Goal: Information Seeking & Learning: Learn about a topic

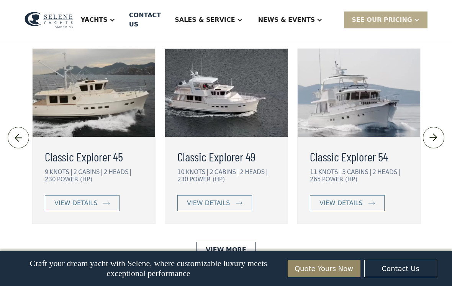
scroll to position [1650, 0]
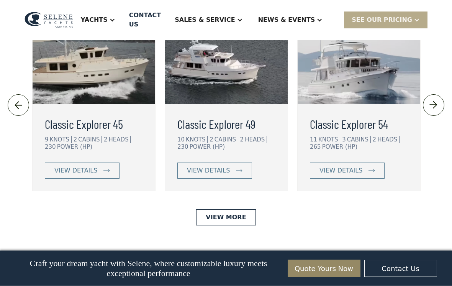
click at [436, 112] on img at bounding box center [433, 105] width 13 height 12
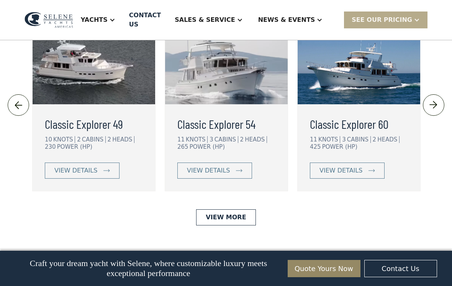
click at [437, 111] on img at bounding box center [433, 105] width 13 height 12
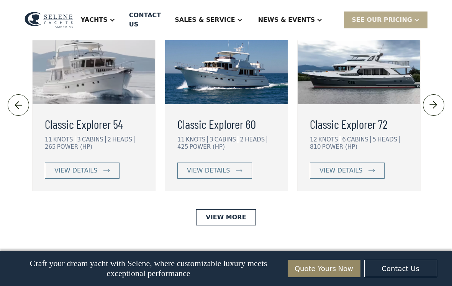
click at [436, 111] on img at bounding box center [433, 105] width 13 height 12
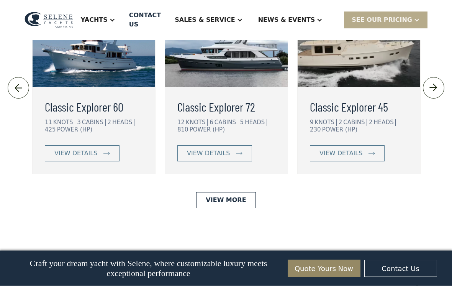
scroll to position [1701, 0]
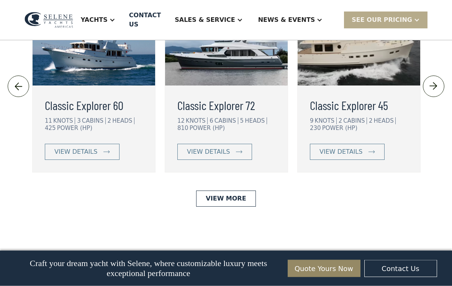
click at [435, 93] on img at bounding box center [433, 86] width 13 height 12
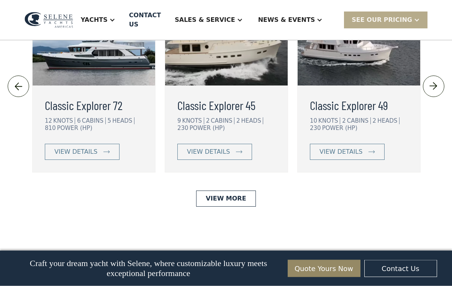
scroll to position [1702, 0]
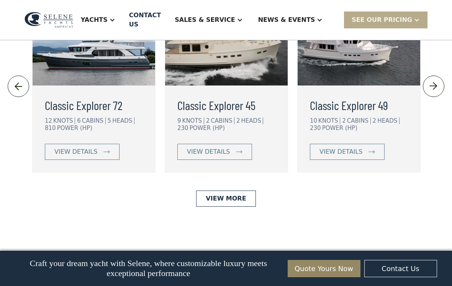
click at [349, 85] on img at bounding box center [359, 41] width 123 height 88
click at [345, 156] on div "view details" at bounding box center [341, 151] width 43 height 9
click at [349, 85] on img at bounding box center [359, 41] width 123 height 88
click at [353, 156] on div "view details" at bounding box center [341, 151] width 43 height 9
click at [340, 156] on div "view details" at bounding box center [341, 151] width 43 height 9
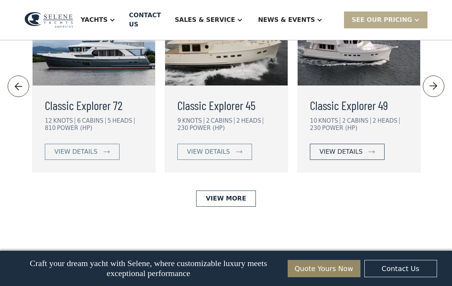
click at [367, 160] on link "view details" at bounding box center [347, 152] width 75 height 16
click at [364, 160] on link "view details" at bounding box center [347, 152] width 75 height 16
click at [339, 131] on div "POWER (HP)" at bounding box center [339, 128] width 35 height 7
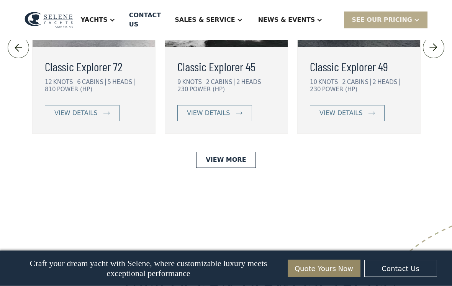
scroll to position [1741, 0]
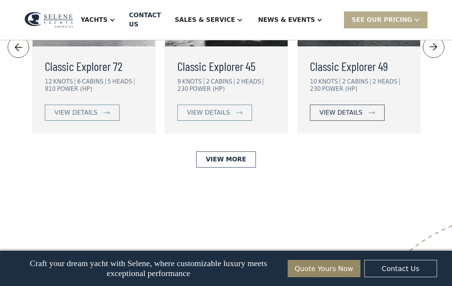
click at [361, 121] on link "view details" at bounding box center [347, 113] width 75 height 16
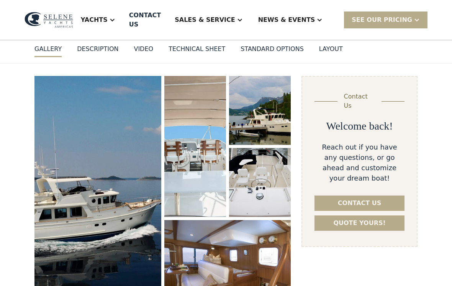
scroll to position [74, 0]
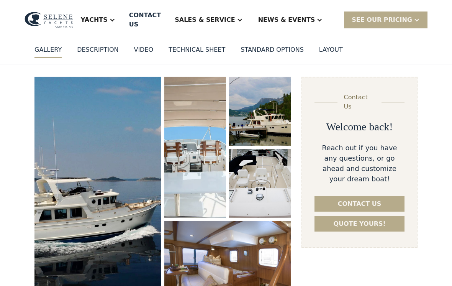
click at [139, 45] on div "VIDEO" at bounding box center [144, 49] width 20 height 9
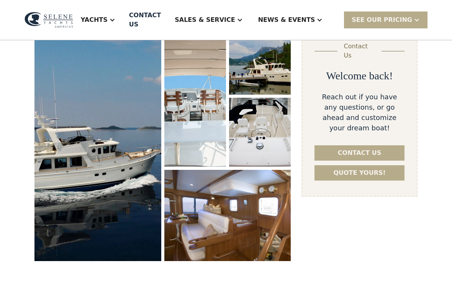
scroll to position [102, 0]
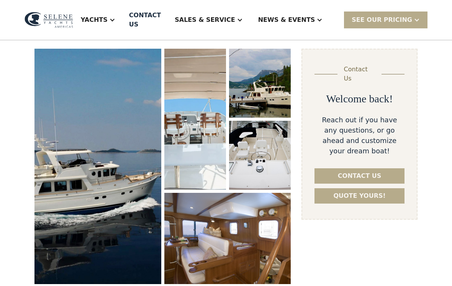
click at [98, 164] on img "open lightbox" at bounding box center [97, 166] width 127 height 236
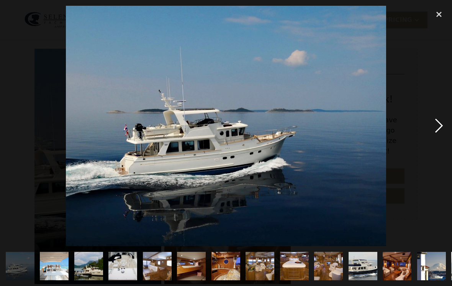
click at [432, 137] on div "next image" at bounding box center [439, 126] width 26 height 240
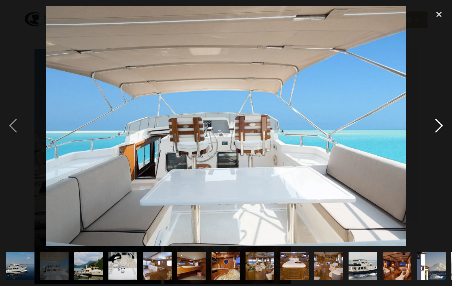
click at [437, 137] on div "next image" at bounding box center [439, 126] width 26 height 240
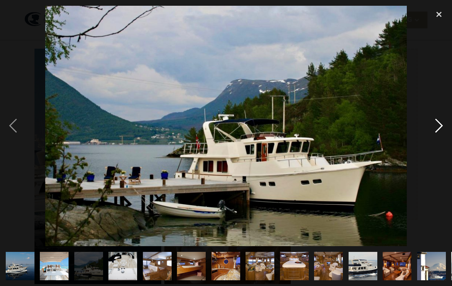
click at [433, 136] on div "next image" at bounding box center [439, 126] width 26 height 240
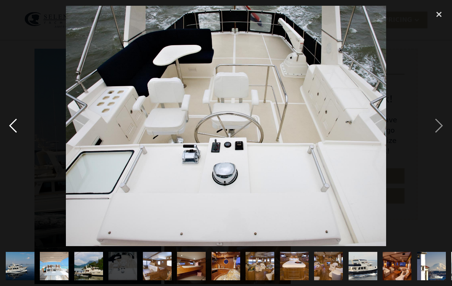
click at [16, 129] on div "previous image" at bounding box center [13, 126] width 26 height 240
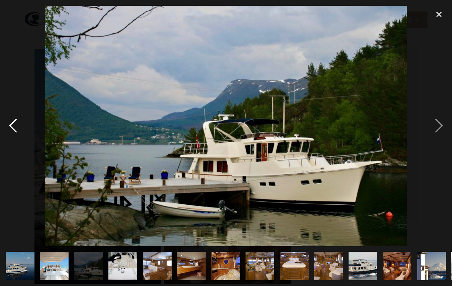
click at [12, 135] on div "previous image" at bounding box center [13, 126] width 26 height 240
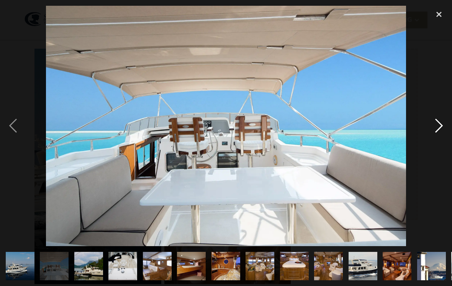
click at [436, 136] on div "next image" at bounding box center [439, 126] width 26 height 240
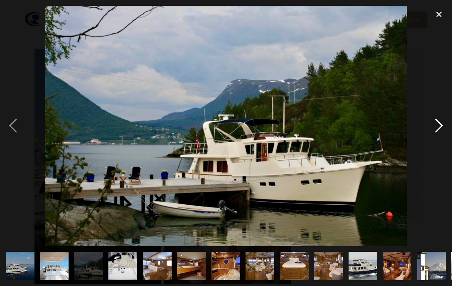
click at [436, 136] on div "next image" at bounding box center [439, 126] width 26 height 240
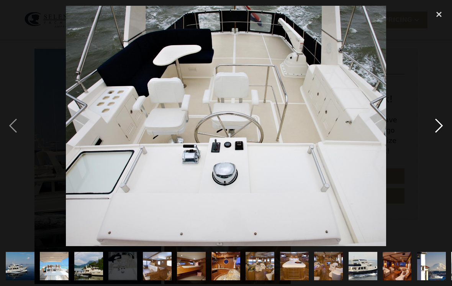
click at [438, 131] on div "next image" at bounding box center [439, 126] width 26 height 240
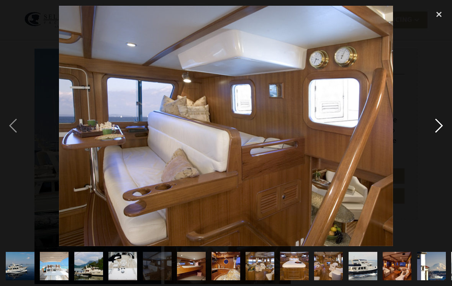
click at [434, 136] on div "next image" at bounding box center [439, 126] width 26 height 240
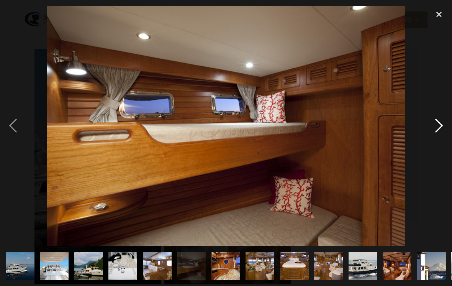
click at [435, 131] on div "next image" at bounding box center [439, 126] width 26 height 240
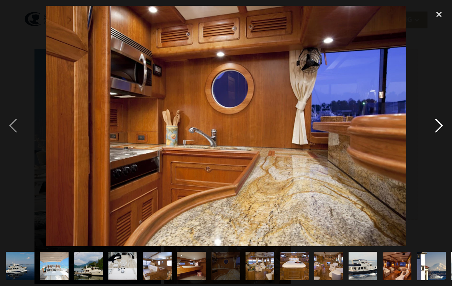
click at [431, 134] on div "next image" at bounding box center [439, 126] width 26 height 240
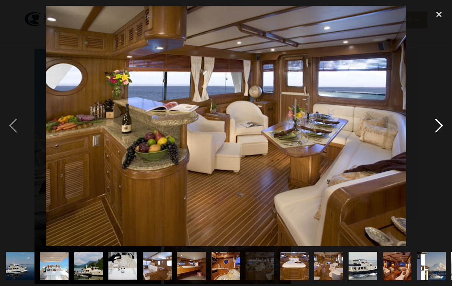
click at [437, 133] on div "next image" at bounding box center [439, 126] width 26 height 240
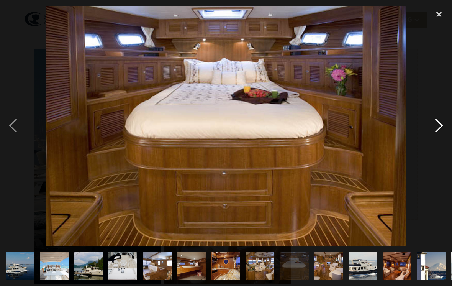
click at [436, 134] on div "next image" at bounding box center [439, 126] width 26 height 240
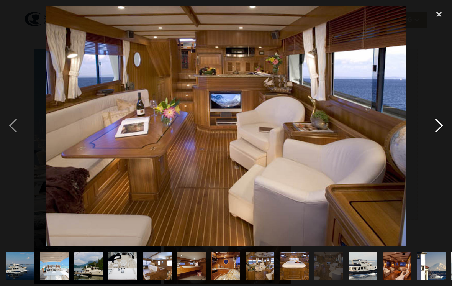
click at [435, 134] on div "next image" at bounding box center [439, 126] width 26 height 240
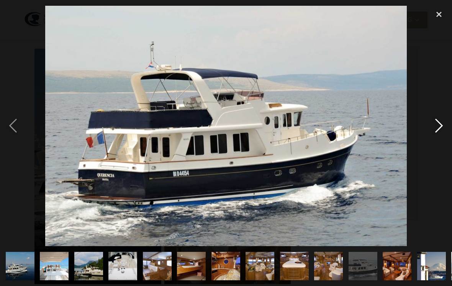
click at [433, 136] on div "next image" at bounding box center [439, 126] width 26 height 240
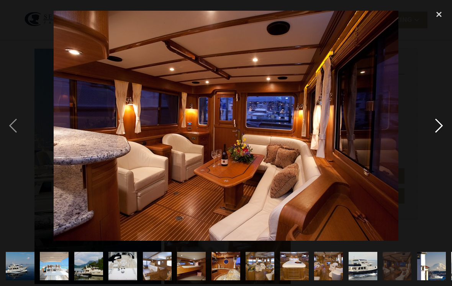
click at [436, 135] on div "next image" at bounding box center [439, 126] width 26 height 240
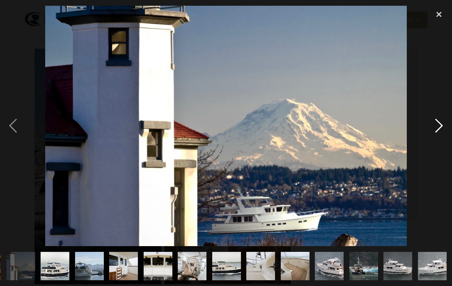
scroll to position [0, 432]
click at [436, 136] on div "next image" at bounding box center [439, 126] width 26 height 240
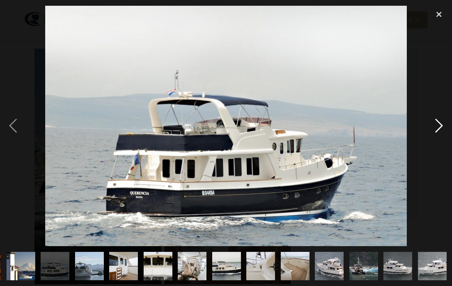
click at [435, 136] on div "next image" at bounding box center [439, 126] width 26 height 240
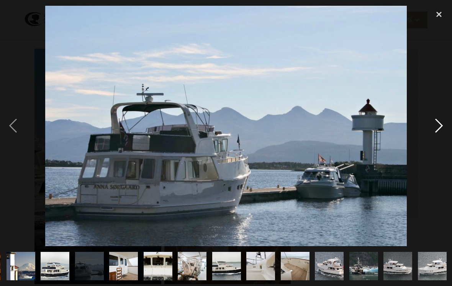
click at [437, 131] on div "next image" at bounding box center [439, 126] width 26 height 240
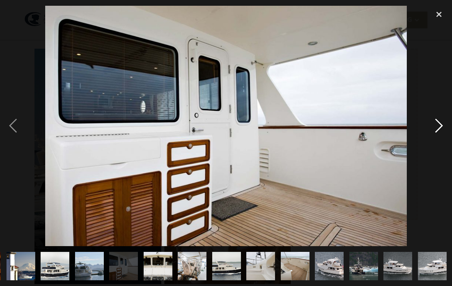
click at [437, 135] on div "next image" at bounding box center [439, 126] width 26 height 240
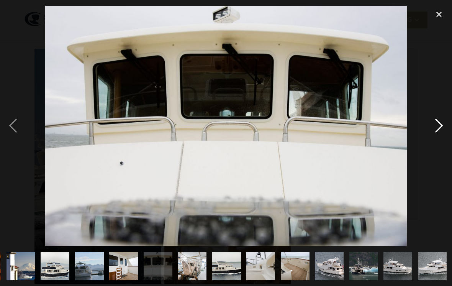
click at [438, 134] on div "next image" at bounding box center [439, 126] width 26 height 240
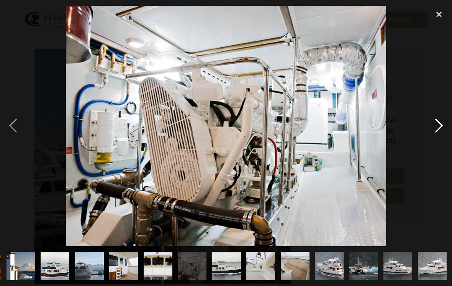
click at [435, 135] on div "next image" at bounding box center [439, 126] width 26 height 240
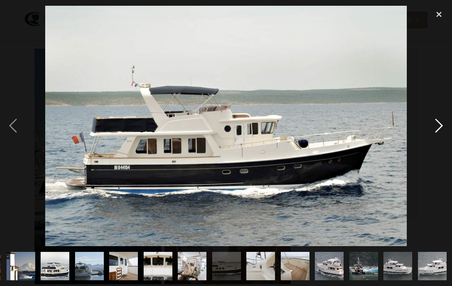
click at [435, 136] on div "next image" at bounding box center [439, 126] width 26 height 240
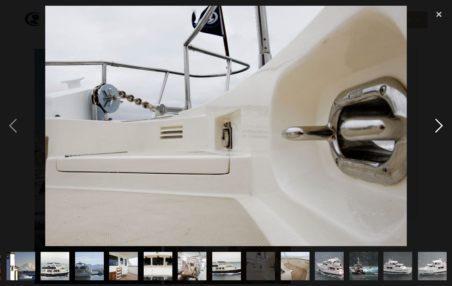
click at [438, 128] on div "next image" at bounding box center [439, 126] width 26 height 240
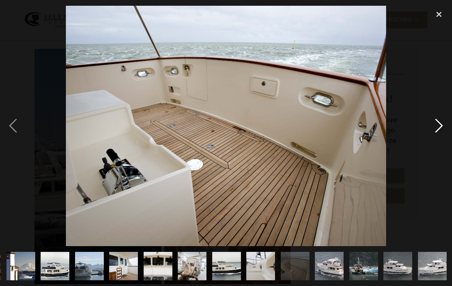
click at [437, 130] on div "next image" at bounding box center [439, 126] width 26 height 240
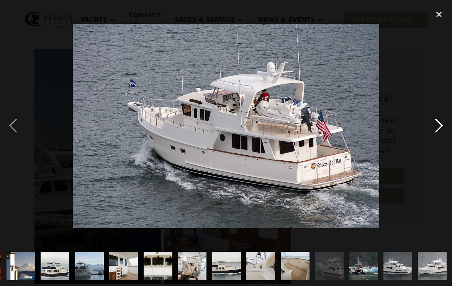
click at [437, 133] on div "next image" at bounding box center [439, 126] width 26 height 240
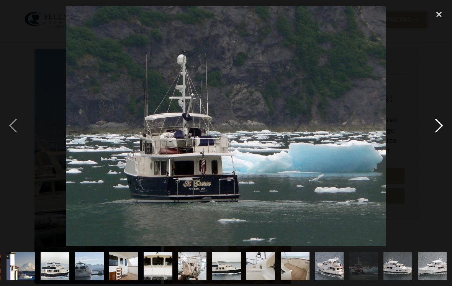
click at [438, 134] on div "next image" at bounding box center [439, 126] width 26 height 240
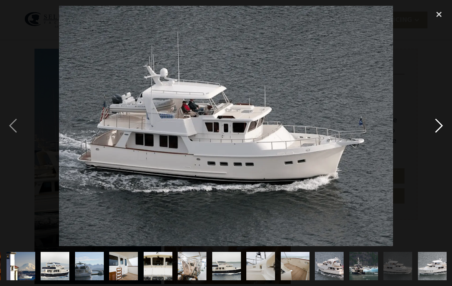
click at [437, 134] on div "next image" at bounding box center [439, 126] width 26 height 240
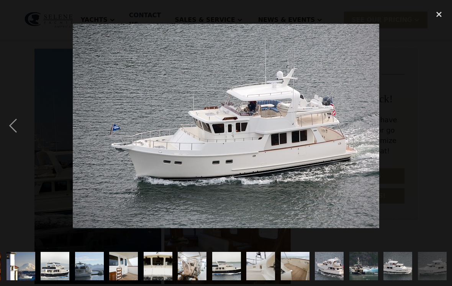
scroll to position [0, 447]
click at [437, 133] on div "next image" at bounding box center [439, 126] width 26 height 240
click at [430, 24] on div "next image" at bounding box center [439, 126] width 26 height 240
click at [440, 19] on div "close lightbox" at bounding box center [439, 14] width 26 height 17
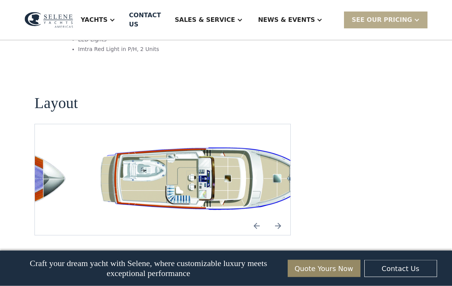
scroll to position [1435, 0]
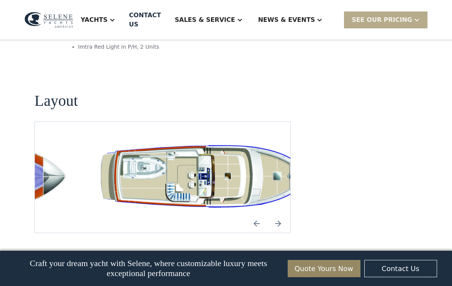
click at [174, 140] on img "open lightbox" at bounding box center [211, 177] width 243 height 74
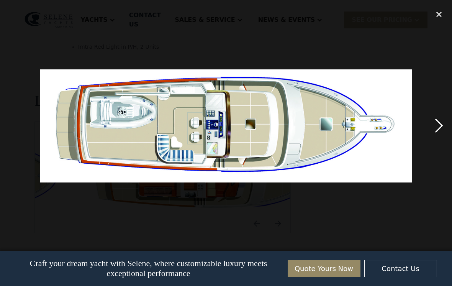
click at [434, 130] on div "next image" at bounding box center [439, 126] width 26 height 240
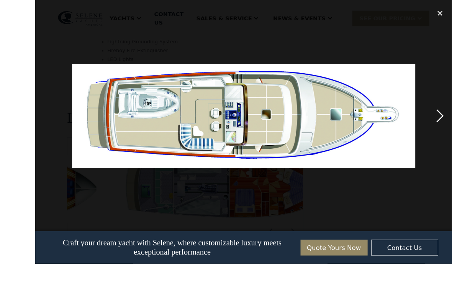
scroll to position [1442, 0]
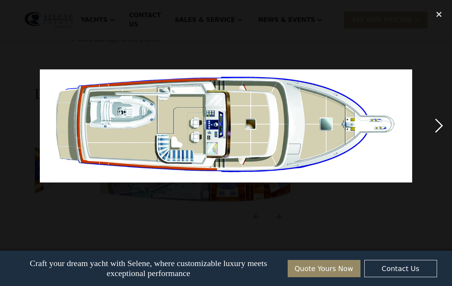
click at [438, 132] on div "next image" at bounding box center [439, 126] width 26 height 240
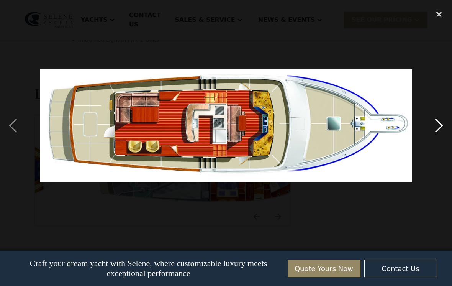
click at [438, 132] on div "next image" at bounding box center [439, 126] width 26 height 240
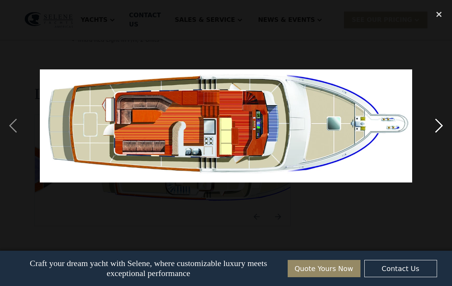
click at [442, 131] on div "next image" at bounding box center [439, 126] width 26 height 240
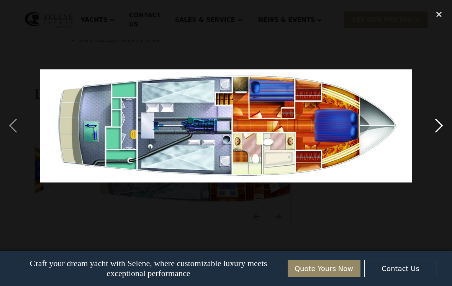
click at [434, 129] on div "next image" at bounding box center [439, 126] width 26 height 240
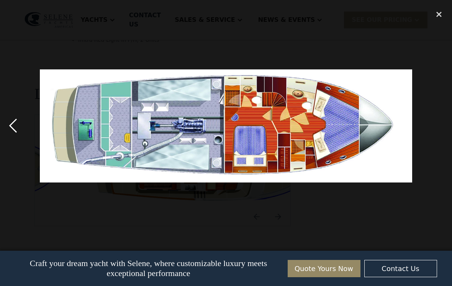
click at [13, 135] on div "previous image" at bounding box center [13, 126] width 26 height 240
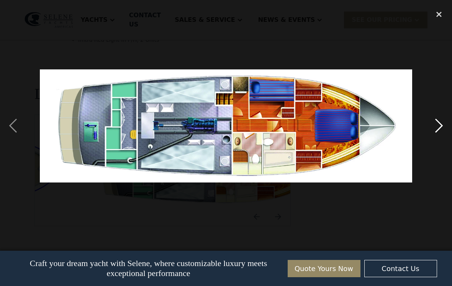
click at [438, 135] on div "next image" at bounding box center [439, 126] width 26 height 240
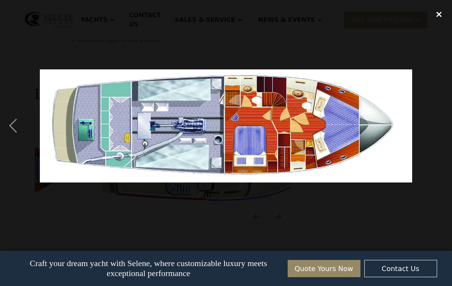
click at [434, 14] on div "close lightbox" at bounding box center [439, 14] width 26 height 17
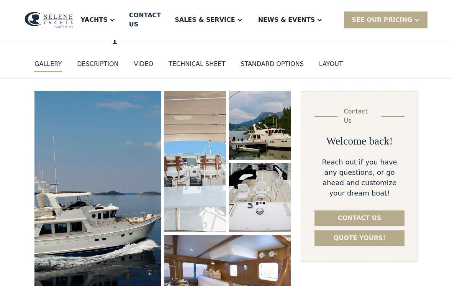
scroll to position [63, 0]
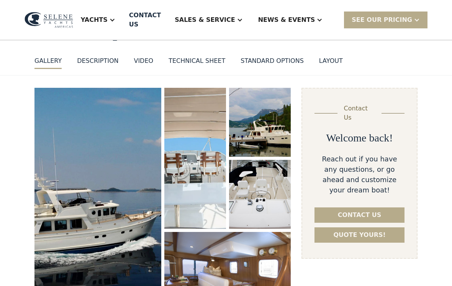
click at [120, 10] on div "Yachts" at bounding box center [98, 20] width 50 height 31
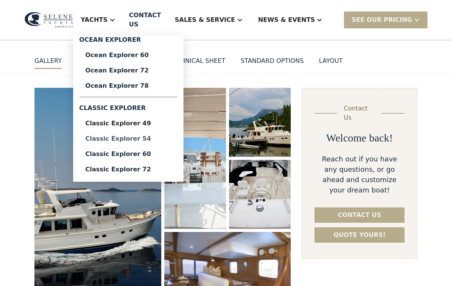
click at [136, 136] on div "Classic Explorer 54" at bounding box center [128, 139] width 86 height 6
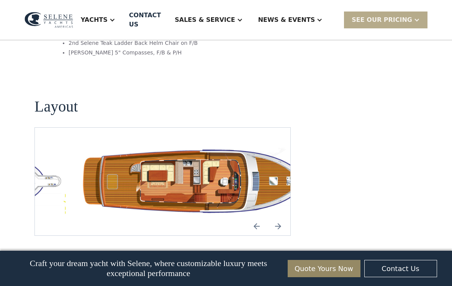
scroll to position [1346, 0]
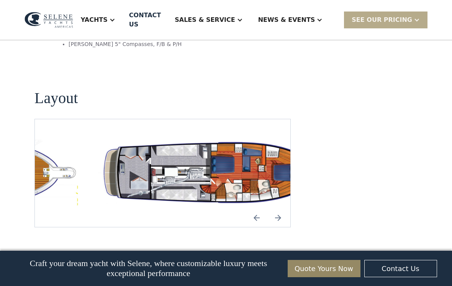
click at [161, 138] on img "open lightbox" at bounding box center [211, 173] width 243 height 71
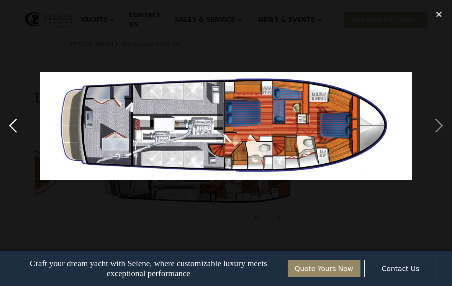
click at [13, 136] on div "previous image" at bounding box center [13, 126] width 26 height 240
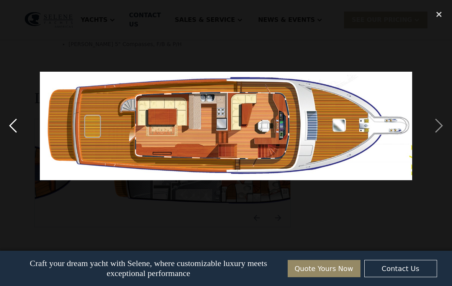
click at [12, 129] on div "previous image" at bounding box center [13, 126] width 26 height 240
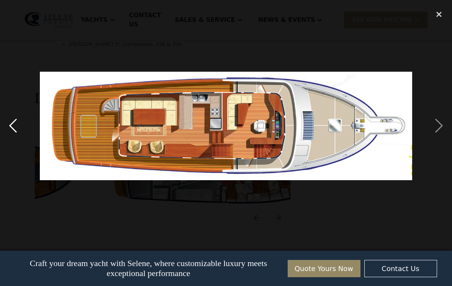
scroll to position [0, 0]
click at [434, 132] on div "next image" at bounding box center [439, 126] width 26 height 240
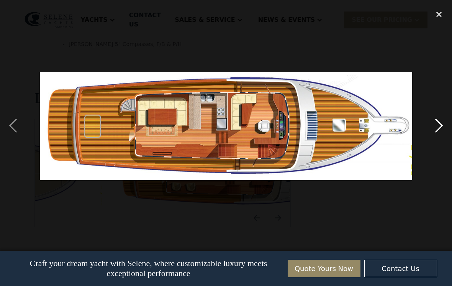
click at [430, 135] on div "next image" at bounding box center [439, 126] width 26 height 240
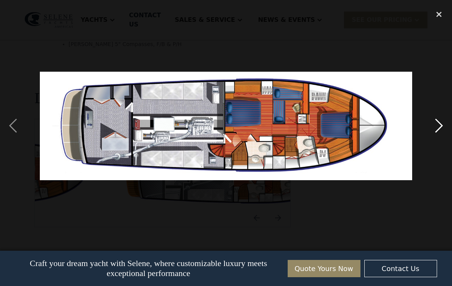
click at [435, 133] on div "next image" at bounding box center [439, 126] width 26 height 240
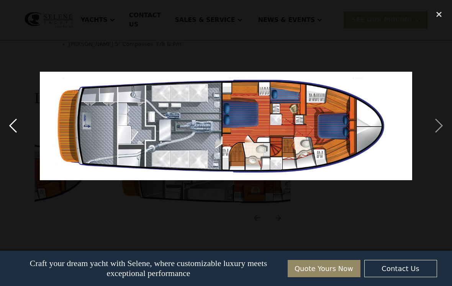
click at [18, 129] on div "previous image" at bounding box center [13, 126] width 26 height 240
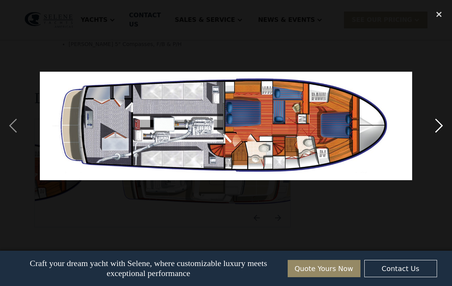
click at [435, 129] on div "next image" at bounding box center [439, 126] width 26 height 240
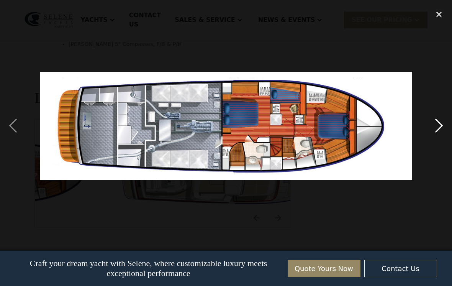
click at [441, 129] on div "next image" at bounding box center [439, 126] width 26 height 240
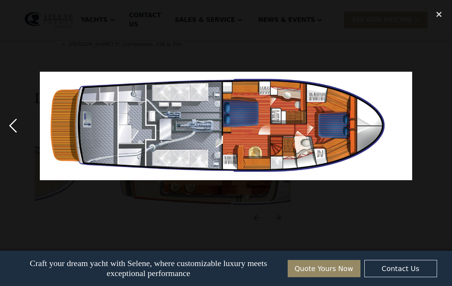
click at [19, 138] on div "previous image" at bounding box center [13, 126] width 26 height 240
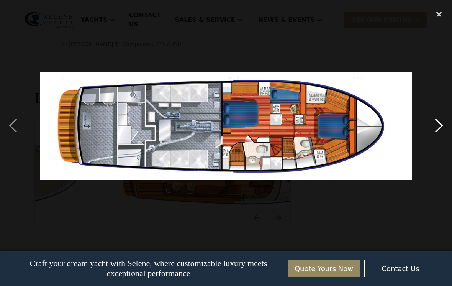
click at [436, 129] on div "next image" at bounding box center [439, 126] width 26 height 240
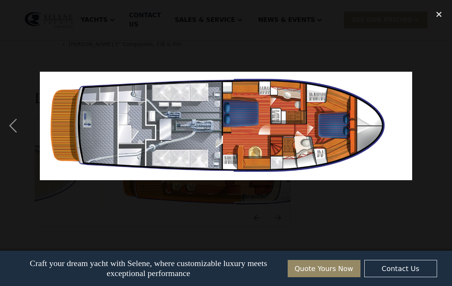
click at [437, 130] on div "next image" at bounding box center [439, 126] width 26 height 240
click at [441, 126] on div "next image" at bounding box center [439, 126] width 26 height 240
click at [440, 15] on div "close lightbox" at bounding box center [439, 14] width 26 height 17
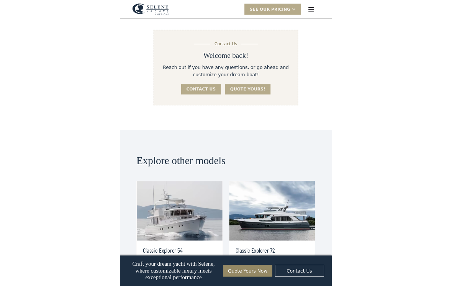
scroll to position [1346, 0]
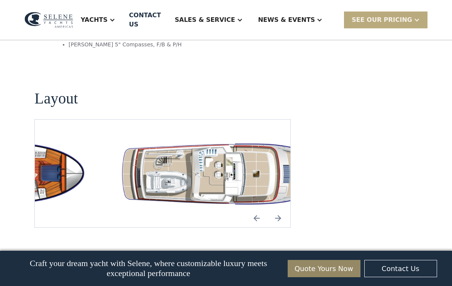
click at [406, 17] on div "SEE Our Pricing" at bounding box center [382, 19] width 61 height 9
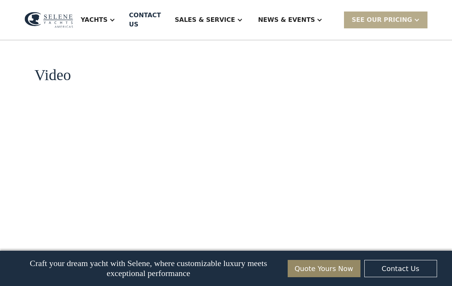
scroll to position [714, 0]
